Goal: Task Accomplishment & Management: Manage account settings

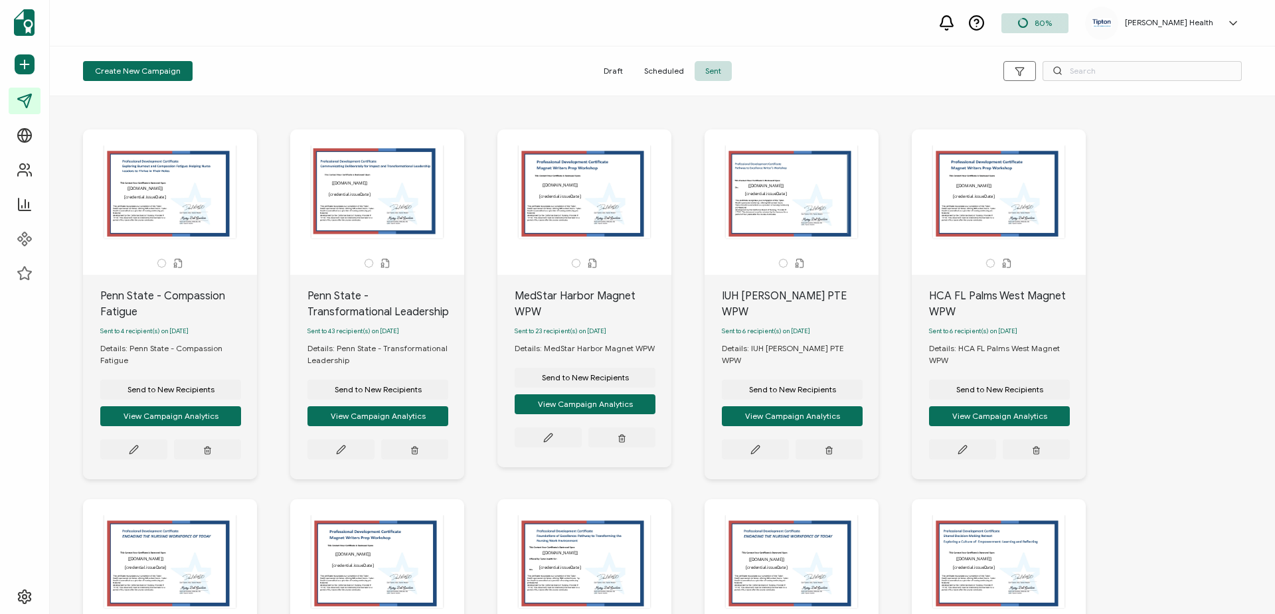
click at [1228, 19] on icon at bounding box center [1232, 23] width 13 height 13
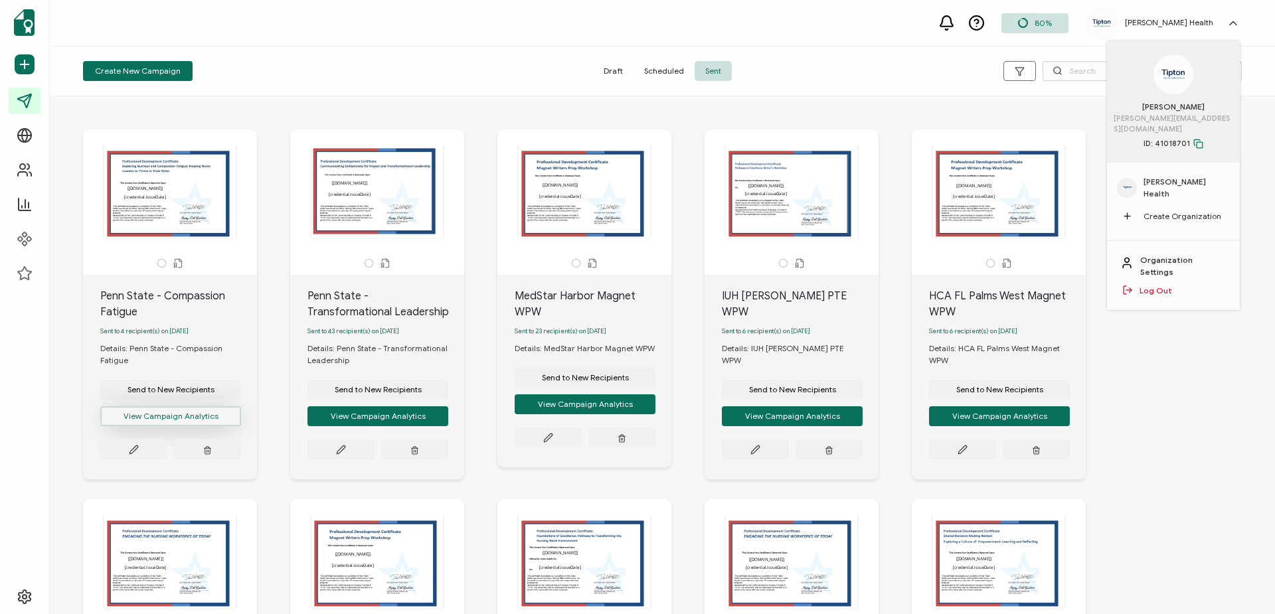
click at [203, 422] on button "View Campaign Analytics" at bounding box center [170, 416] width 141 height 20
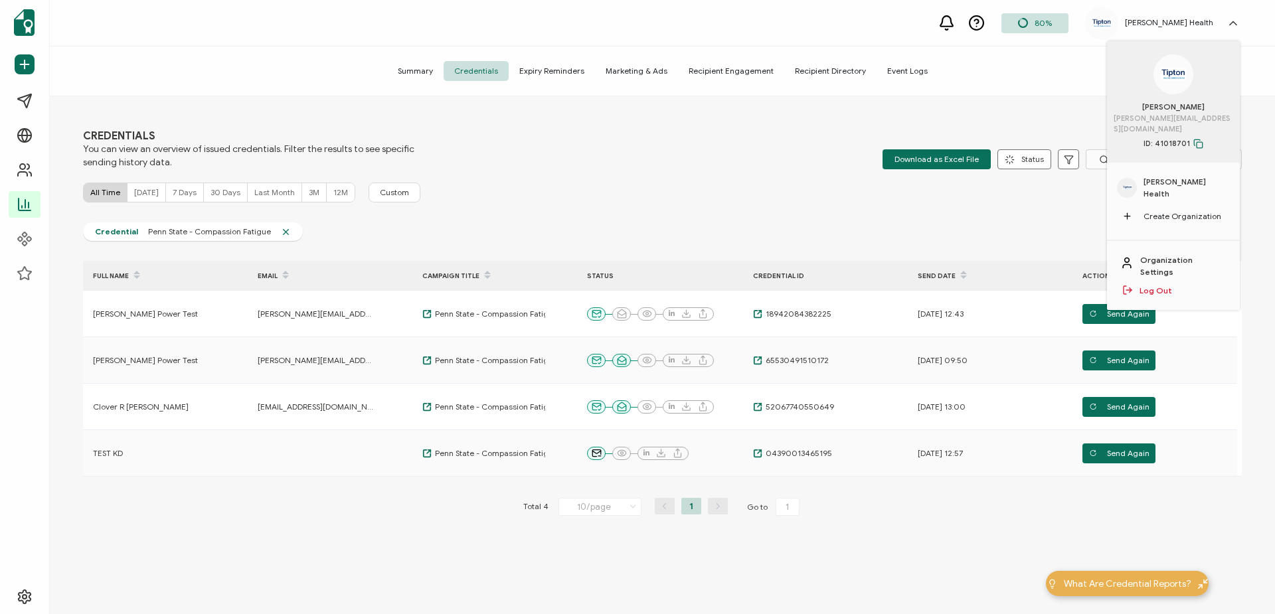
click at [1156, 285] on link "Log Out" at bounding box center [1155, 291] width 33 height 12
